Goal: Information Seeking & Learning: Understand process/instructions

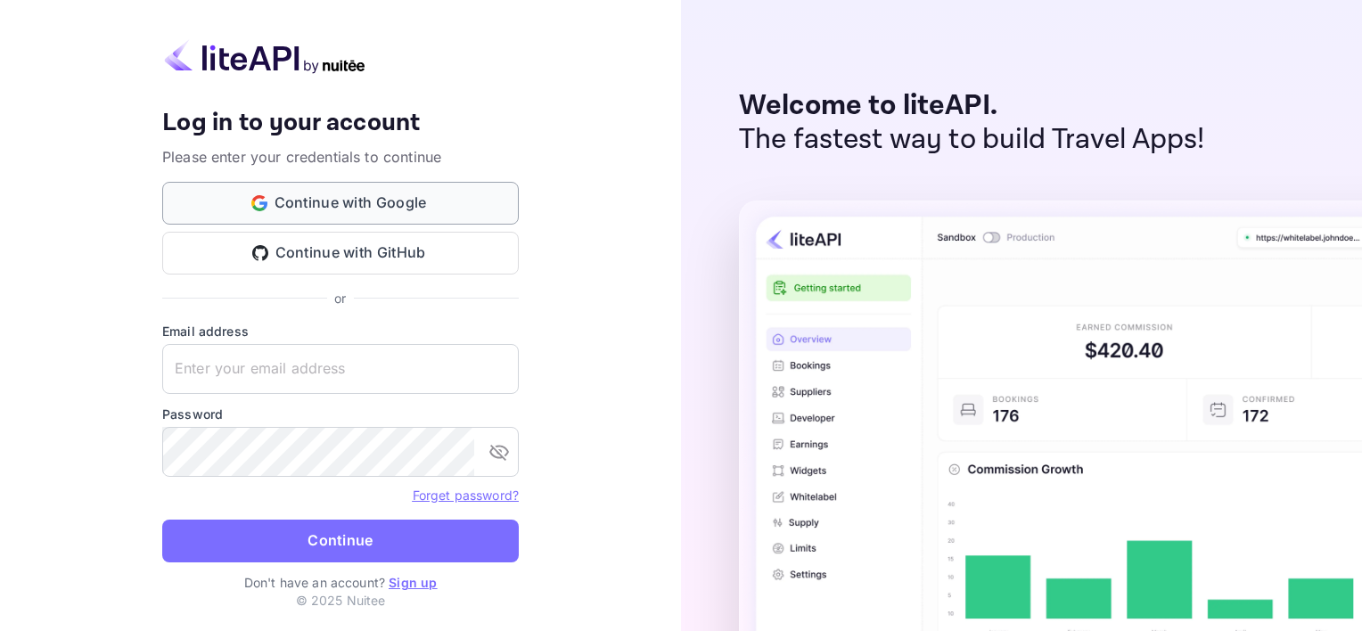
click at [396, 196] on button "Continue with Google" at bounding box center [340, 203] width 357 height 43
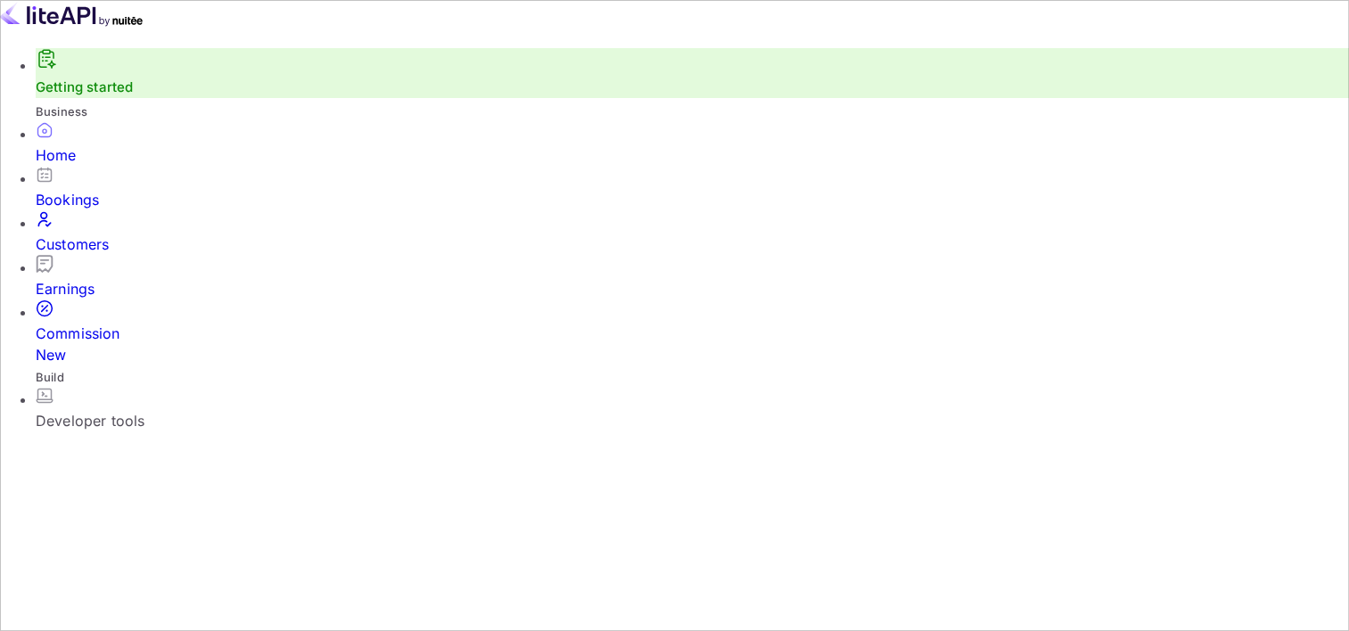
scroll to position [276, 333]
click at [153, 410] on div "Developer tools" at bounding box center [692, 420] width 1313 height 21
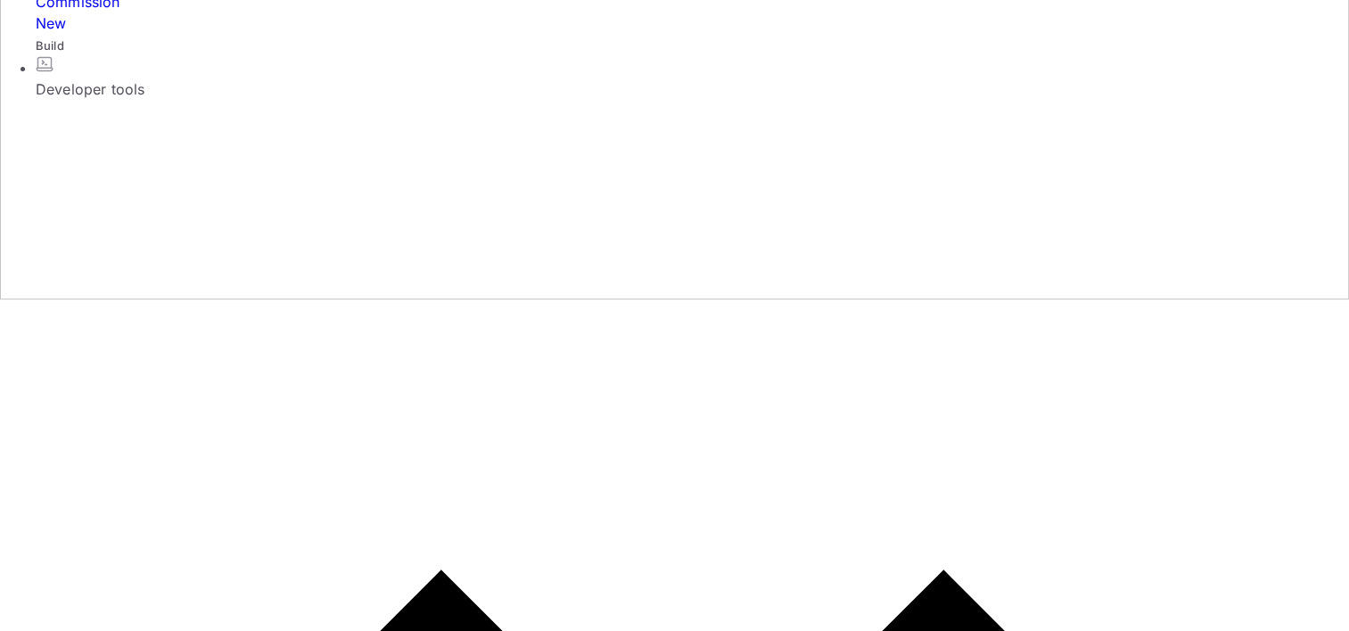
scroll to position [357, 0]
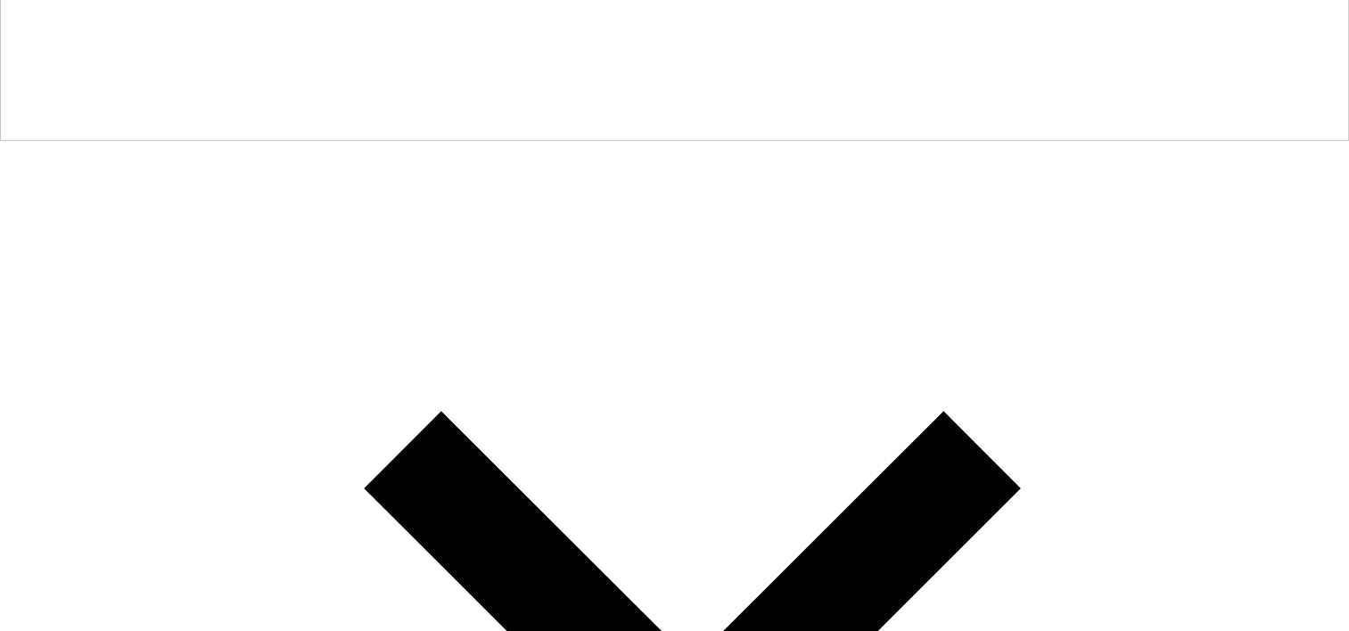
scroll to position [492, 0]
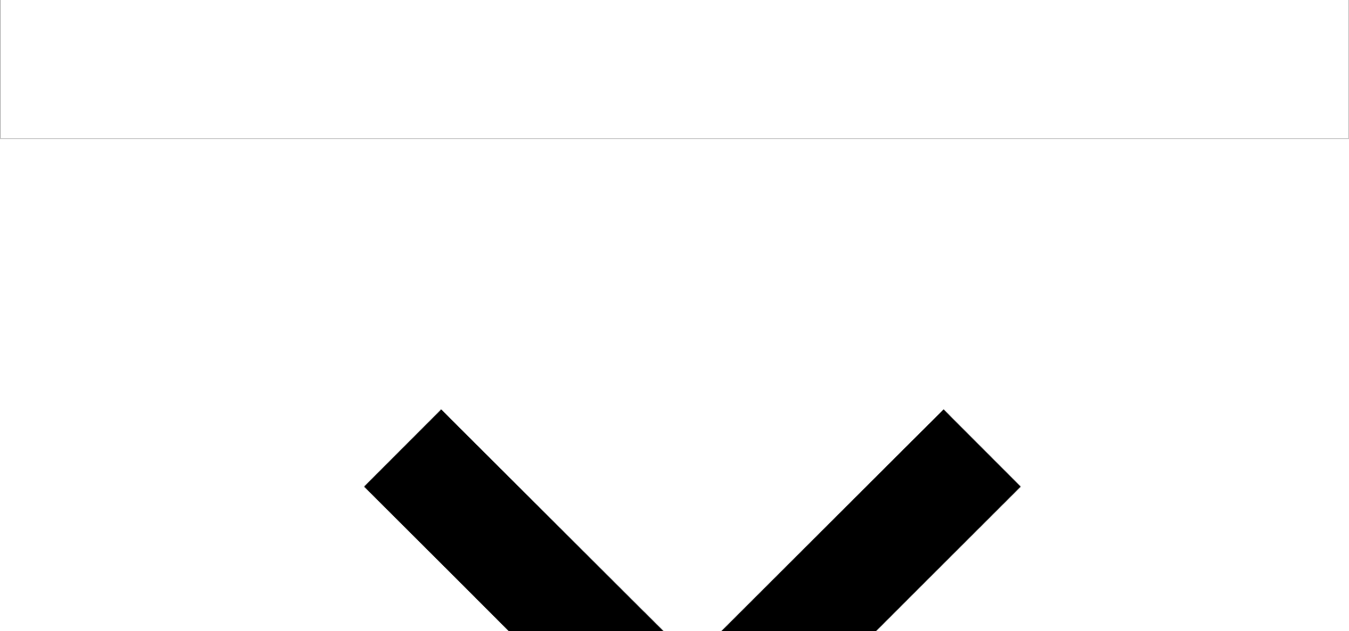
drag, startPoint x: 350, startPoint y: 407, endPoint x: 642, endPoint y: 405, distance: 291.6
drag, startPoint x: 728, startPoint y: 411, endPoint x: 1033, endPoint y: 412, distance: 305.8
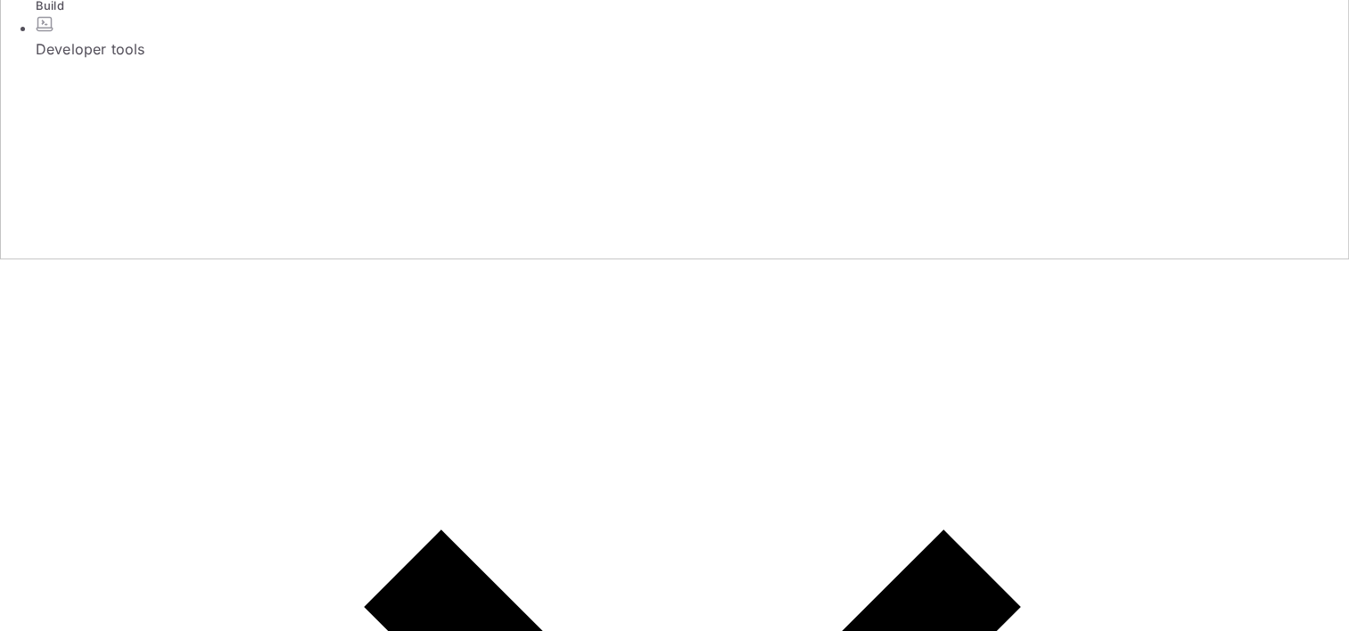
scroll to position [403, 0]
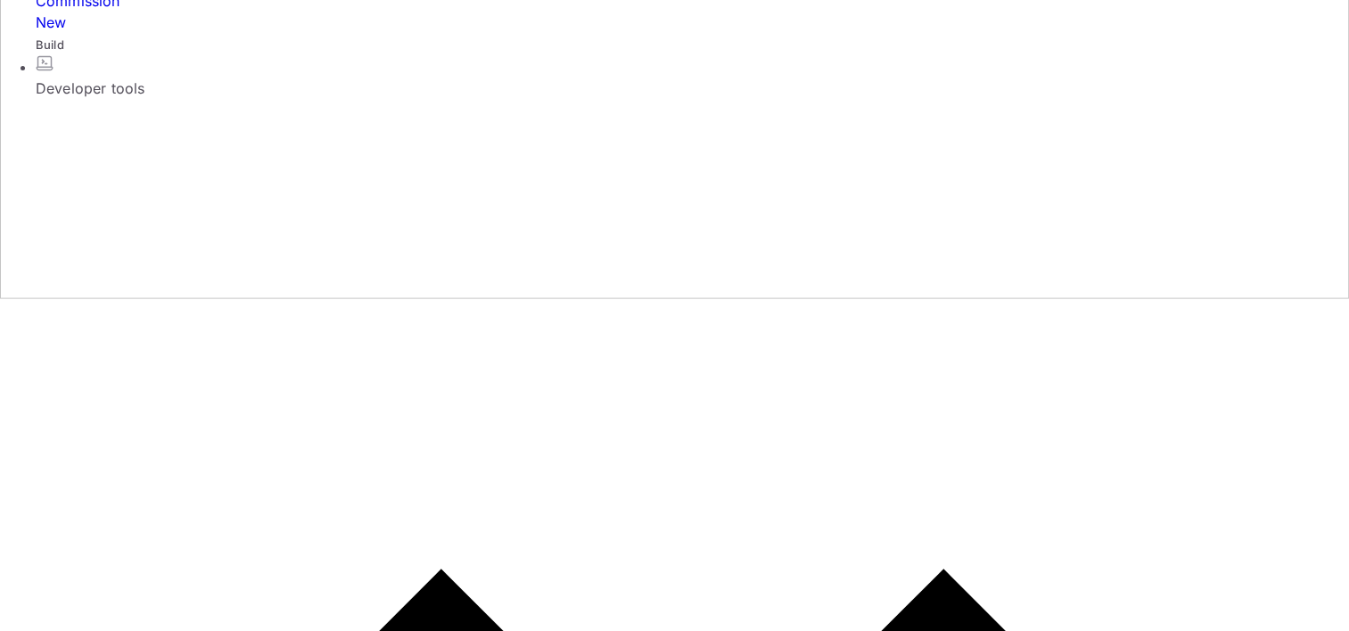
scroll to position [225, 0]
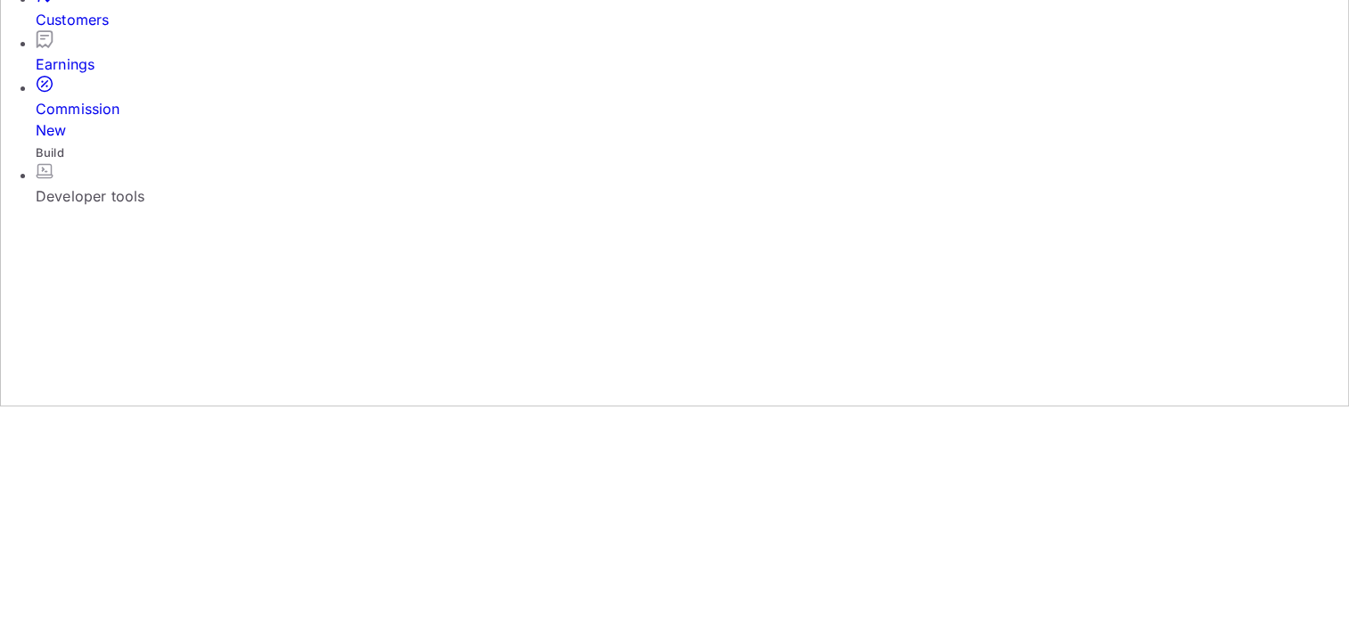
drag, startPoint x: 528, startPoint y: 214, endPoint x: 902, endPoint y: 218, distance: 374.5
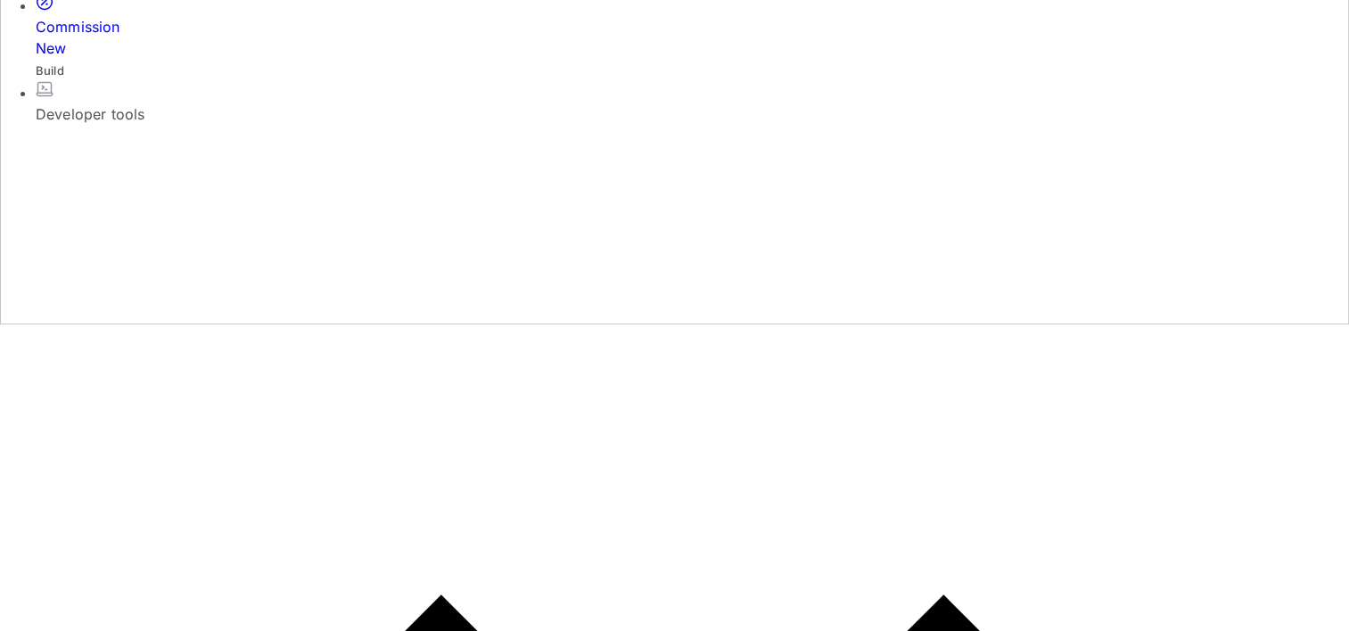
scroll to position [403, 0]
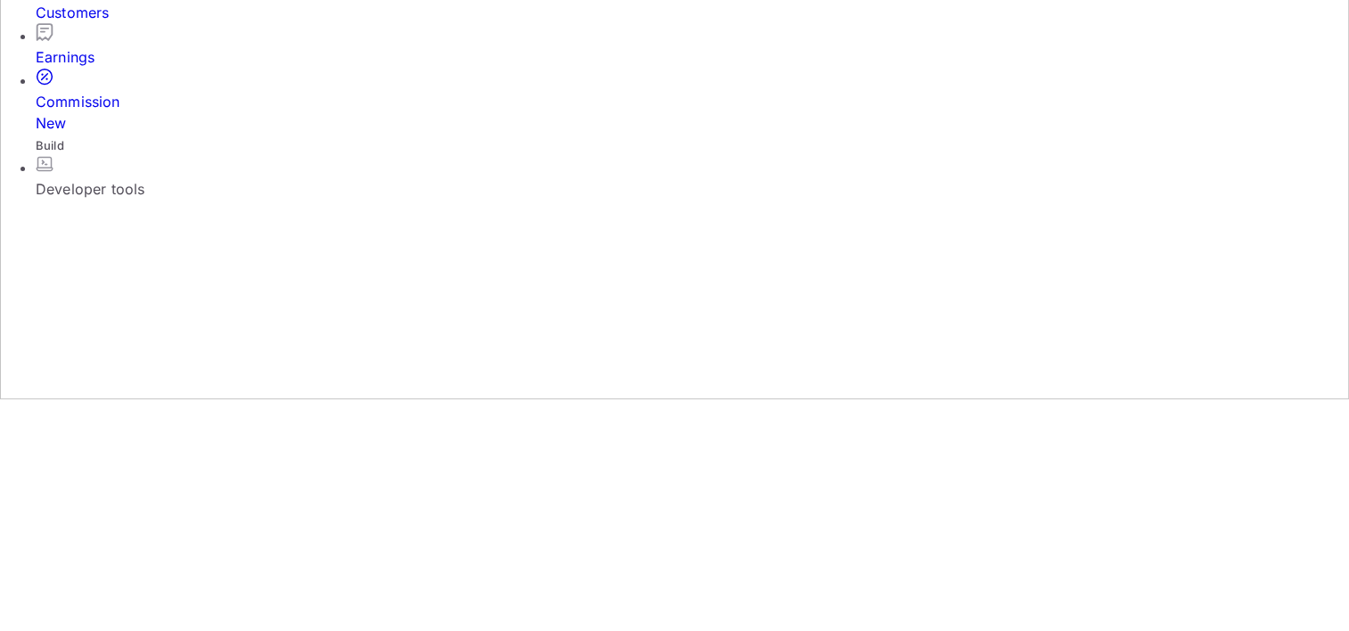
scroll to position [446, 0]
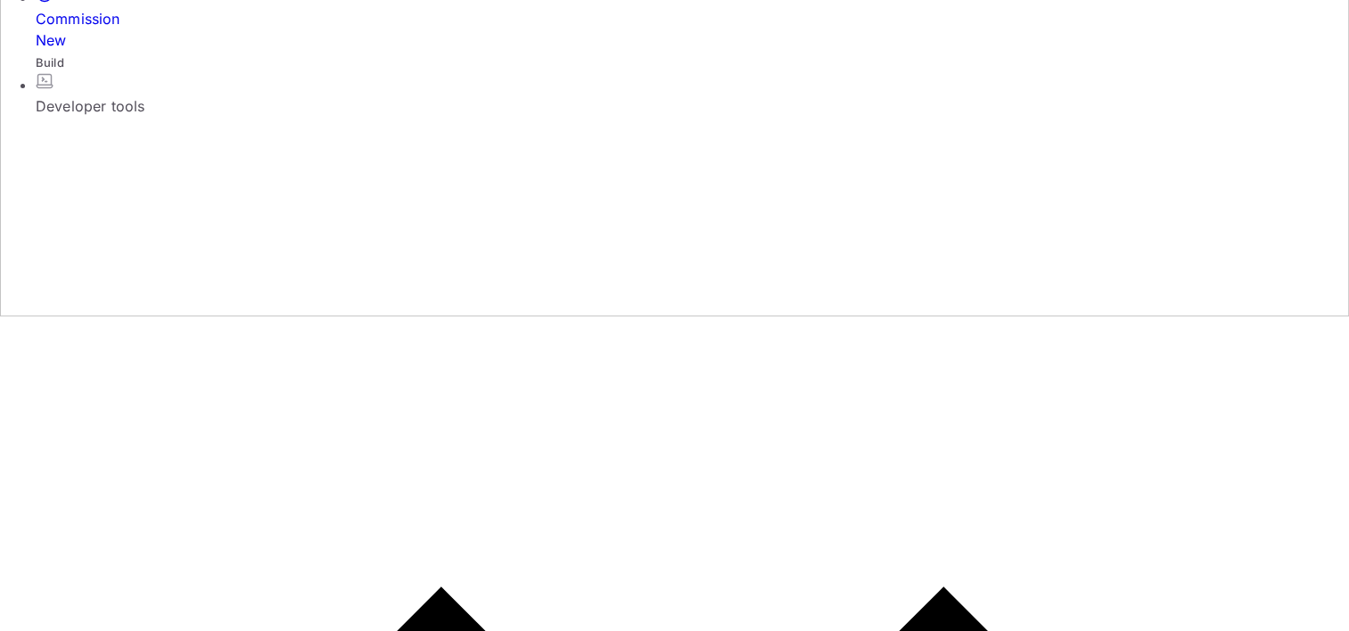
scroll to position [357, 0]
